Goal: Task Accomplishment & Management: Manage account settings

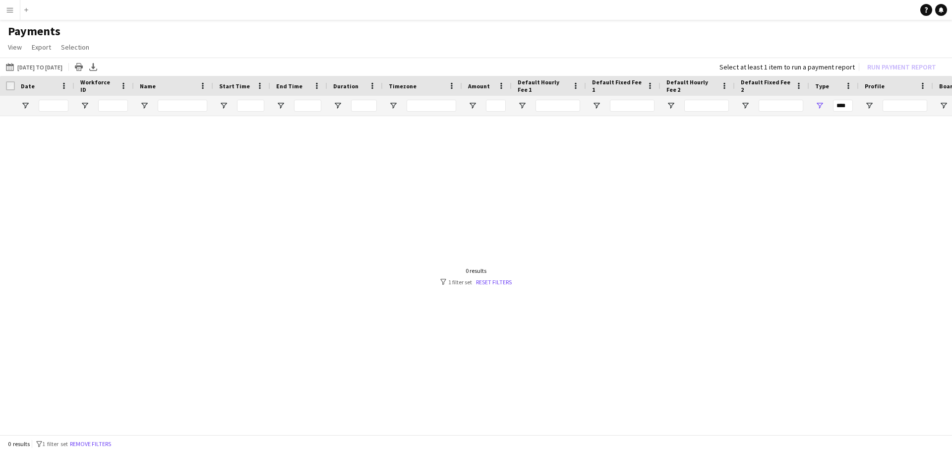
click at [600, 155] on div at bounding box center [476, 272] width 952 height 313
click at [11, 9] on app-icon "Menu" at bounding box center [10, 10] width 8 height 8
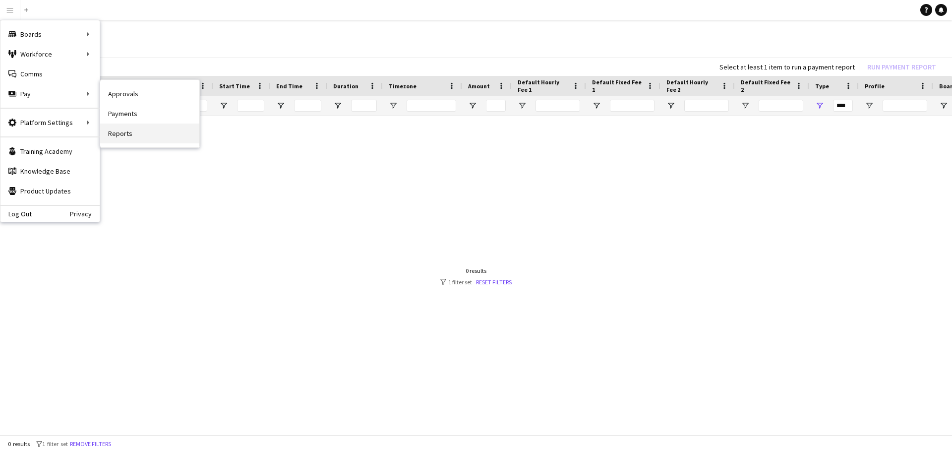
click at [127, 129] on link "Reports" at bounding box center [149, 133] width 99 height 20
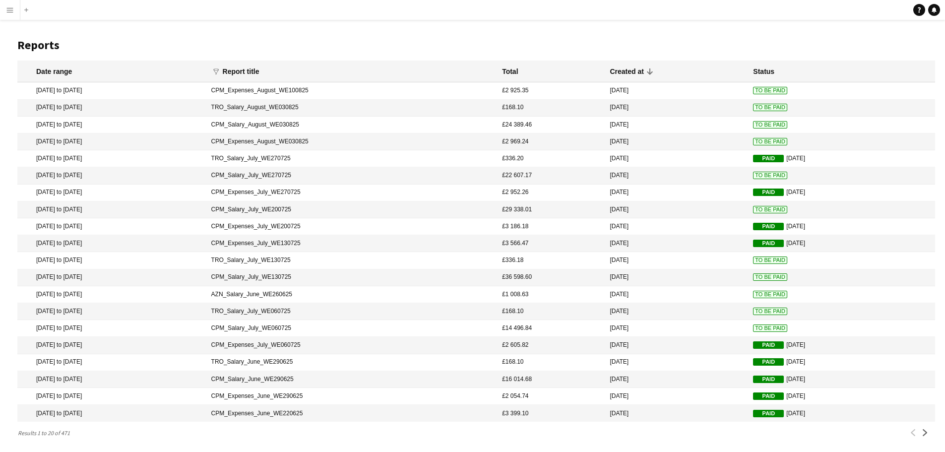
click at [760, 142] on span "To Be Paid" at bounding box center [770, 141] width 34 height 7
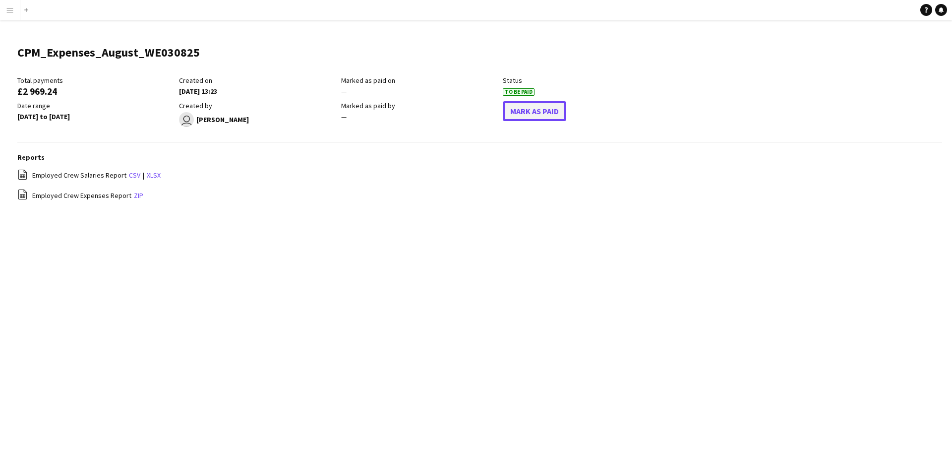
click at [544, 114] on button "Mark As Paid" at bounding box center [534, 111] width 63 height 20
click at [7, 7] on app-icon "Menu" at bounding box center [10, 10] width 8 height 8
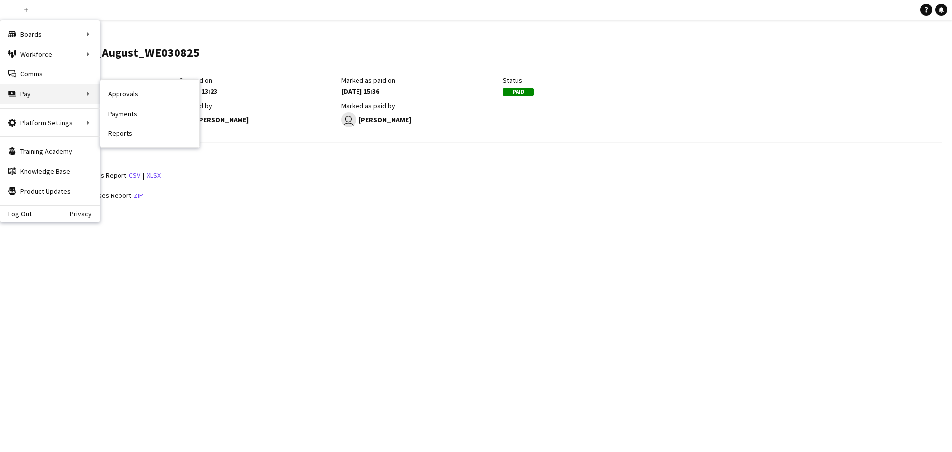
click at [44, 97] on div "Pay Pay" at bounding box center [49, 94] width 99 height 20
click at [132, 134] on link "Reports" at bounding box center [149, 133] width 99 height 20
